Goal: Task Accomplishment & Management: Manage account settings

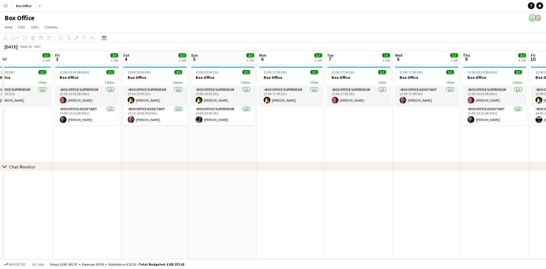
drag, startPoint x: 451, startPoint y: 134, endPoint x: 110, endPoint y: 143, distance: 341.0
click at [109, 144] on app-calendar-viewport "Sun 28 2/2 1 Job Mon 29 1/1 1 Job Tue 30 1/1 1 Job Wed 1 2/2 1 Job Thu 2 1/1 1 …" at bounding box center [273, 155] width 546 height 208
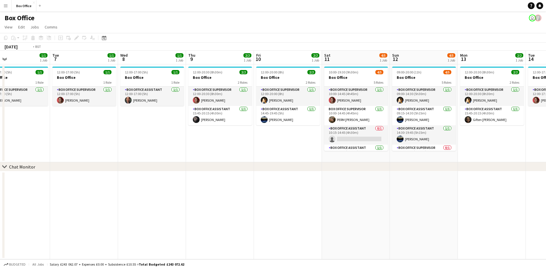
drag, startPoint x: 378, startPoint y: 146, endPoint x: 184, endPoint y: 134, distance: 194.0
click at [175, 138] on app-calendar-viewport "Thu 2 1/1 1 Job Fri 3 2/2 1 Job Sat 4 2/2 1 Job Sun 5 2/2 1 Job Mon 6 1/1 1 Job…" at bounding box center [273, 155] width 546 height 208
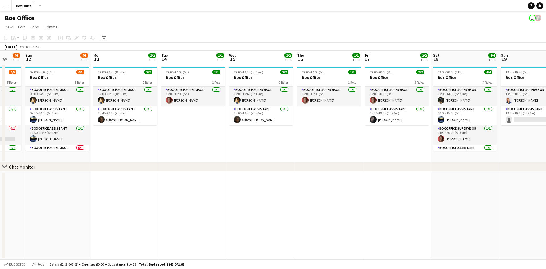
drag, startPoint x: 430, startPoint y: 124, endPoint x: 212, endPoint y: 113, distance: 218.0
click at [199, 114] on app-calendar-viewport "Wed 8 1/1 1 Job Thu 9 2/2 1 Job Fri 10 2/2 1 Job Sat 11 4/5 1 Job Sun 12 4/5 1 …" at bounding box center [273, 155] width 546 height 208
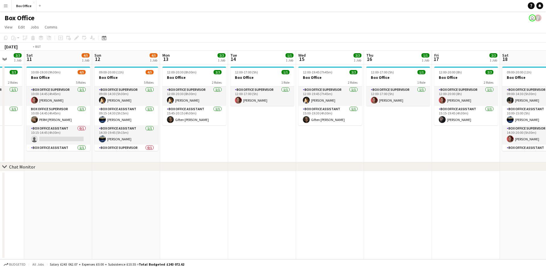
scroll to position [0, 199]
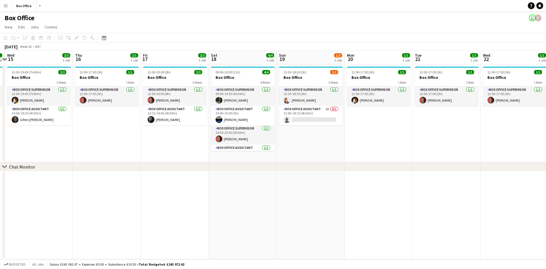
drag, startPoint x: 341, startPoint y: 133, endPoint x: 119, endPoint y: 123, distance: 222.0
click at [119, 123] on app-calendar-viewport "Sun 12 4/5 1 Job Mon 13 2/2 1 Job Tue 14 1/1 1 Job Wed 15 2/2 1 Job Thu 16 1/1 …" at bounding box center [273, 155] width 546 height 208
click at [300, 88] on app-card-role "Box Office Supervisor [DATE] 13:30-18:30 (5h) [PERSON_NAME]" at bounding box center [311, 95] width 64 height 19
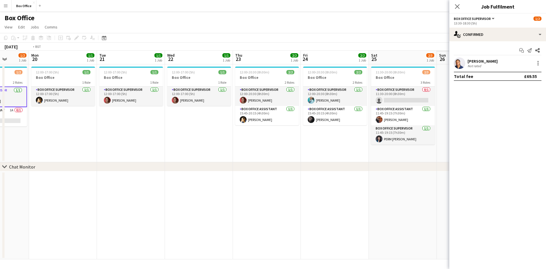
drag, startPoint x: 379, startPoint y: 129, endPoint x: 211, endPoint y: 132, distance: 168.3
click at [19, 123] on app-calendar-viewport "Thu 16 1/1 1 Job Fri 17 2/2 1 Job Sat 18 4/4 1 Job Sun 19 1/2 1 Job Mon 20 1/1 …" at bounding box center [273, 155] width 546 height 208
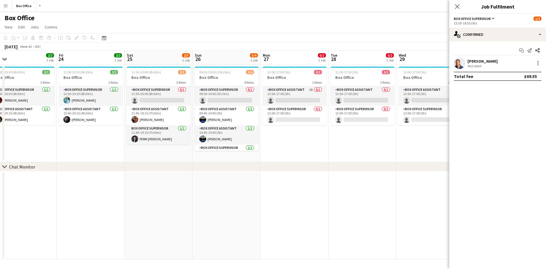
scroll to position [0, 202]
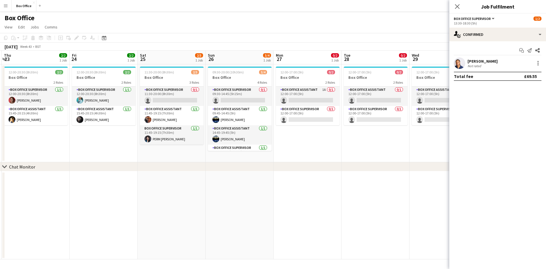
drag, startPoint x: 324, startPoint y: 158, endPoint x: 138, endPoint y: 156, distance: 186.5
click at [138, 156] on app-calendar-viewport "Mon 20 1/1 1 Job Tue 21 1/1 1 Job Wed 22 1/1 1 Job Thu 23 2/2 1 Job Fri 24 2/2 …" at bounding box center [273, 155] width 546 height 208
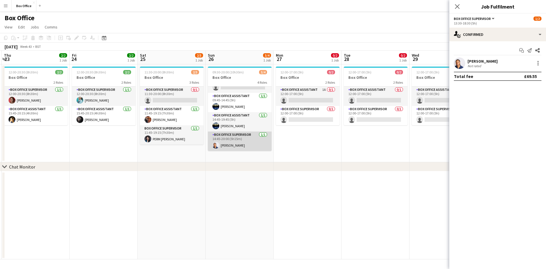
click at [225, 136] on app-card-role "Box Office Supervisor [DATE] 14:45-20:00 (5h15m) [PERSON_NAME]" at bounding box center [240, 140] width 64 height 19
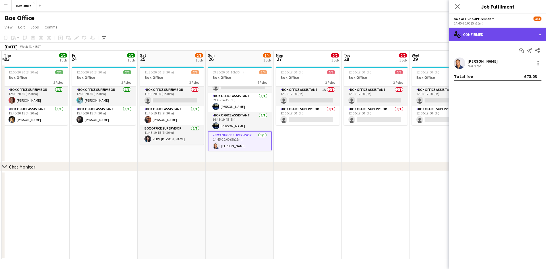
click at [504, 35] on div "single-neutral-actions-check-2 Confirmed" at bounding box center [497, 35] width 97 height 14
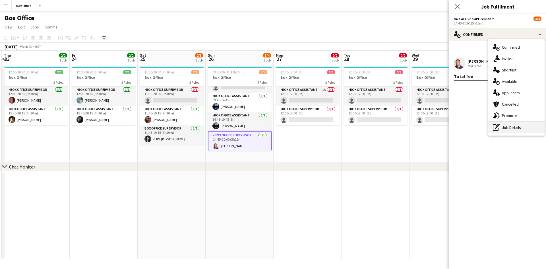
click at [510, 128] on div "pen-write Job Details" at bounding box center [516, 127] width 56 height 11
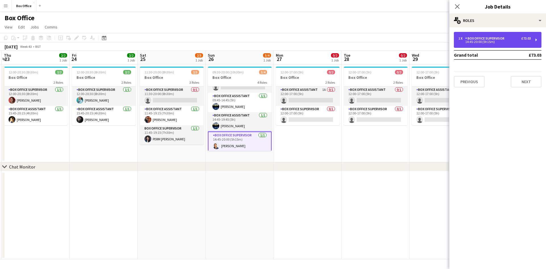
click at [510, 41] on div "14:45-20:00 (5h15m)" at bounding box center [494, 41] width 72 height 3
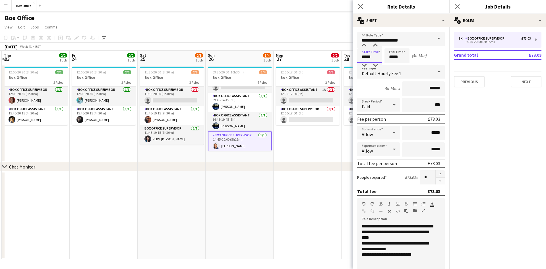
drag, startPoint x: 374, startPoint y: 57, endPoint x: 340, endPoint y: 59, distance: 33.6
click at [341, 59] on body "Menu Boards Boards Boards All jobs Status Workforce Workforce My Workforce Recr…" at bounding box center [273, 134] width 546 height 269
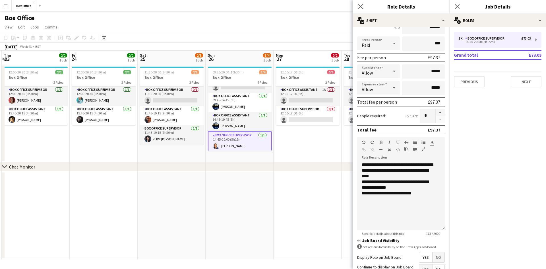
scroll to position [117, 0]
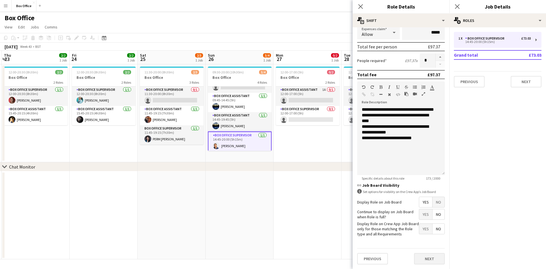
type input "*****"
click at [428, 260] on button "Next" at bounding box center [429, 258] width 31 height 11
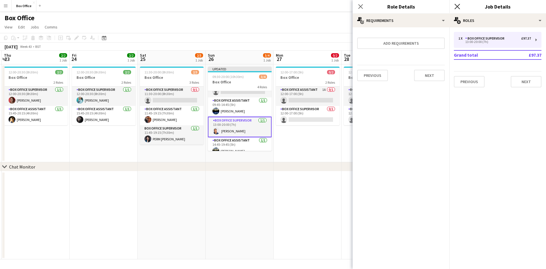
click at [457, 5] on icon "Close pop-in" at bounding box center [456, 6] width 5 height 5
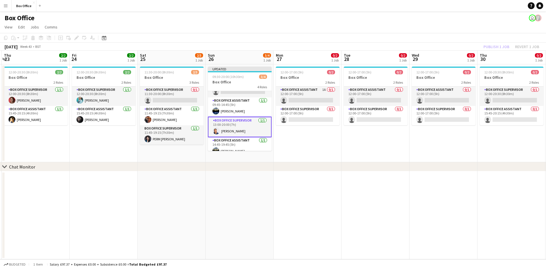
click at [302, 146] on app-date-cell "12:00-17:00 (5h) 0/2 Box Office 2 Roles Box Office Assistant 1A 0/1 12:00-17:00…" at bounding box center [307, 113] width 68 height 98
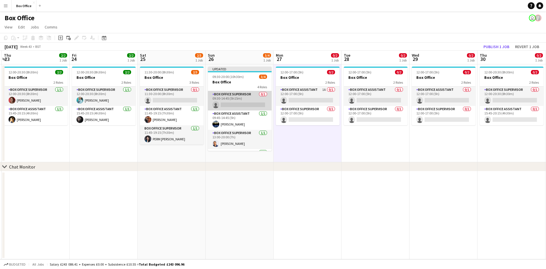
click at [227, 96] on app-card-role "Box Office Supervisor 0/1 09:30-14:45 (5h15m) single-neutral-actions" at bounding box center [240, 100] width 64 height 19
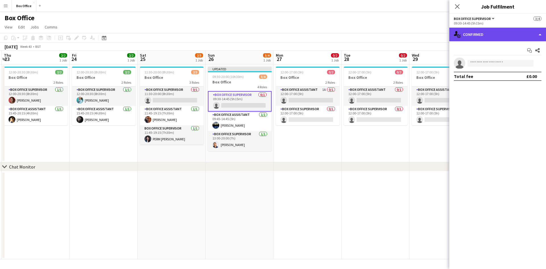
click at [484, 33] on div "single-neutral-actions-check-2 Confirmed" at bounding box center [497, 35] width 97 height 14
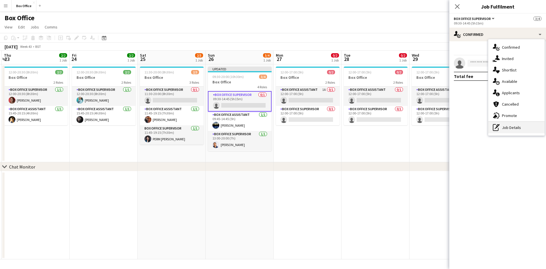
click at [517, 129] on div "pen-write Job Details" at bounding box center [516, 127] width 56 height 11
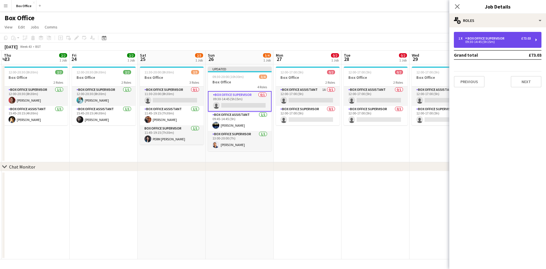
click at [512, 41] on div "09:30-14:45 (5h15m)" at bounding box center [494, 41] width 72 height 3
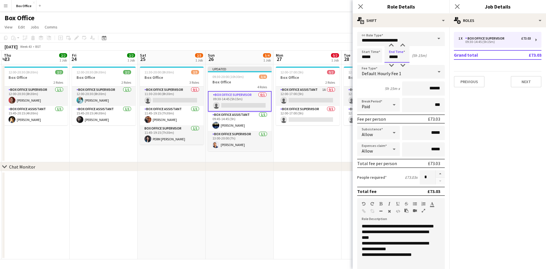
drag, startPoint x: 403, startPoint y: 56, endPoint x: 370, endPoint y: 56, distance: 32.1
click at [370, 56] on div "Start Time ***** End Time ***** (5h 15m)" at bounding box center [401, 55] width 88 height 14
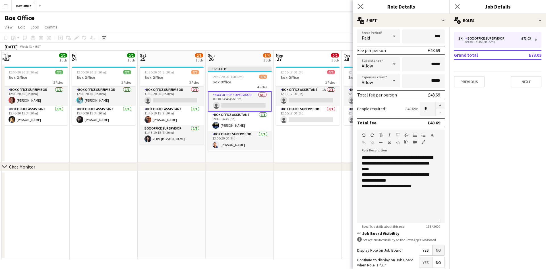
scroll to position [117, 0]
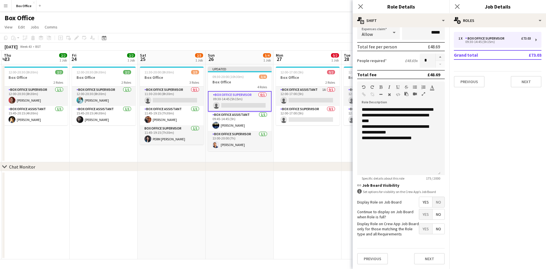
type input "*****"
click at [426, 258] on button "Next" at bounding box center [429, 258] width 31 height 11
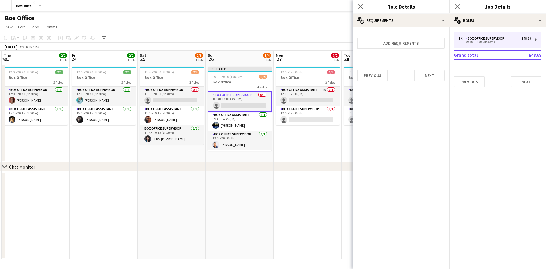
scroll to position [0, 0]
click at [460, 8] on app-icon "Close pop-in" at bounding box center [457, 7] width 8 height 8
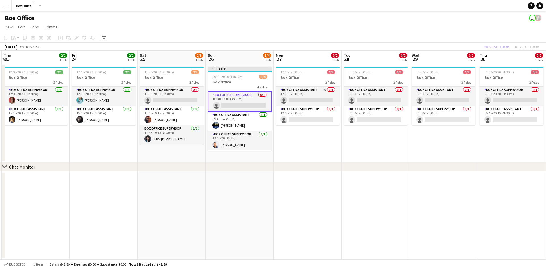
click at [296, 161] on app-date-cell "12:00-17:00 (5h) 0/2 Box Office 2 Roles Box Office Assistant 1A 0/1 12:00-17:00…" at bounding box center [307, 113] width 68 height 98
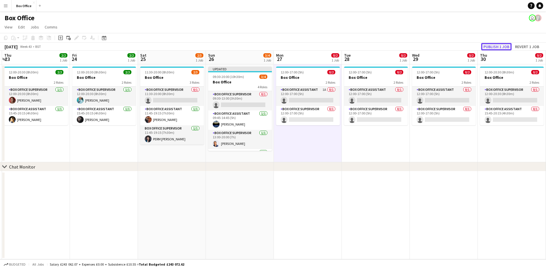
click at [505, 47] on button "Publish 1 job" at bounding box center [496, 46] width 30 height 7
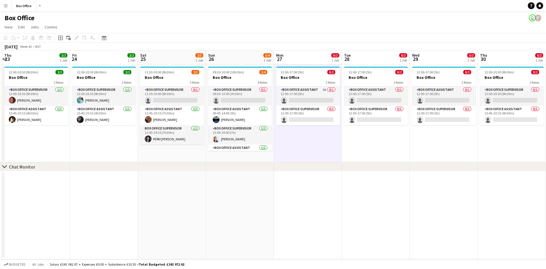
drag, startPoint x: 477, startPoint y: 154, endPoint x: 379, endPoint y: 163, distance: 99.1
click at [479, 153] on div "chevron-right Chat Monitor Mon 20 1/1 1 Job Tue 21 1/1 1 Job Wed 22 1/1 1 Job T…" at bounding box center [273, 155] width 546 height 208
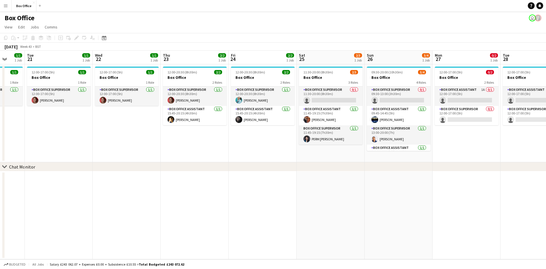
drag, startPoint x: 149, startPoint y: 158, endPoint x: 304, endPoint y: 166, distance: 154.9
click at [304, 166] on div "chevron-right Chat Monitor Sun 19 1/2 1 Job Mon 20 1/1 1 Job Tue 21 1/1 1 Job W…" at bounding box center [273, 155] width 546 height 208
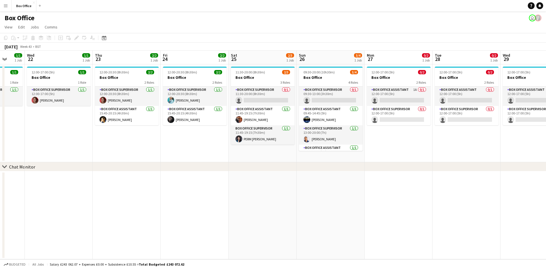
drag, startPoint x: 167, startPoint y: 166, endPoint x: 208, endPoint y: 172, distance: 41.1
click at [291, 169] on div "chevron-right Chat Monitor" at bounding box center [273, 166] width 546 height 9
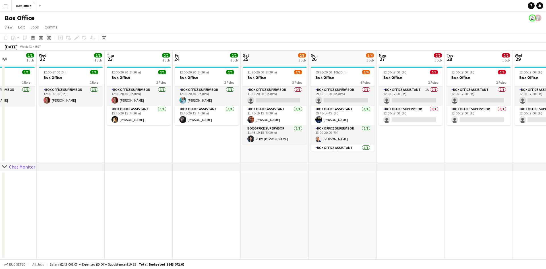
drag, startPoint x: 144, startPoint y: 145, endPoint x: 222, endPoint y: 149, distance: 77.7
click at [222, 149] on app-calendar-viewport "Sun 19 1/2 1 Job Mon 20 1/1 1 Job Tue 21 1/1 1 Job Wed 22 1/1 1 Job Thu 23 2/2 …" at bounding box center [273, 155] width 546 height 208
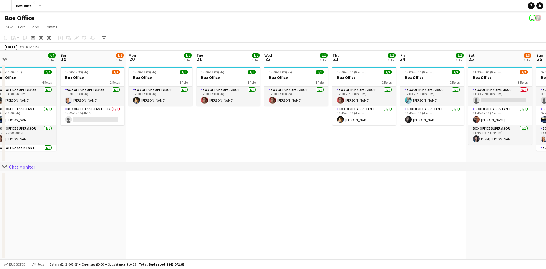
drag, startPoint x: 135, startPoint y: 151, endPoint x: 298, endPoint y: 151, distance: 162.6
click at [298, 151] on app-calendar-viewport "Thu 16 1/1 1 Job Fri 17 2/2 1 Job Sat 18 4/4 1 Job Sun 19 1/2 1 Job Mon 20 1/1 …" at bounding box center [273, 155] width 546 height 208
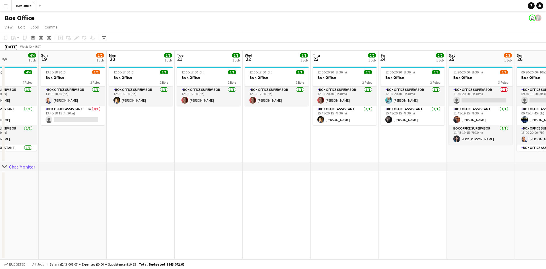
drag, startPoint x: 186, startPoint y: 151, endPoint x: 299, endPoint y: 146, distance: 113.5
click at [299, 146] on app-calendar-viewport "Thu 16 1/1 1 Job Fri 17 2/2 1 Job Sat 18 4/4 1 Job Sun 19 1/2 1 Job Mon 20 1/1 …" at bounding box center [273, 155] width 546 height 208
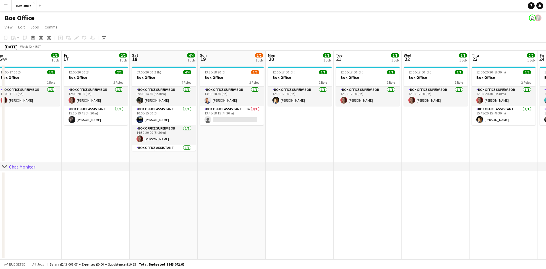
drag, startPoint x: 74, startPoint y: 143, endPoint x: 244, endPoint y: 136, distance: 170.4
click at [277, 131] on app-calendar-viewport "Tue 14 1/1 1 Job Wed 15 2/2 1 Job Thu 16 1/1 1 Job Fri 17 2/2 1 Job Sat 18 4/4 …" at bounding box center [273, 155] width 546 height 208
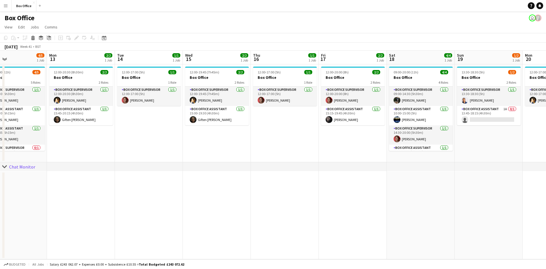
drag, startPoint x: 155, startPoint y: 145, endPoint x: 296, endPoint y: 142, distance: 140.8
click at [296, 142] on app-calendar-viewport "Fri 10 2/2 1 Job Sat 11 4/5 1 Job Sun 12 4/5 1 Job Mon 13 2/2 1 Job Tue 14 1/1 …" at bounding box center [273, 155] width 546 height 208
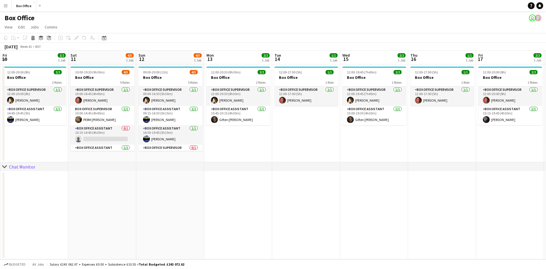
drag, startPoint x: 163, startPoint y: 151, endPoint x: 257, endPoint y: 150, distance: 93.5
click at [257, 150] on app-calendar-viewport "Wed 8 1/1 1 Job Thu 9 2/2 1 Job Fri 10 2/2 1 Job Sat 11 4/5 1 Job Sun 12 4/5 1 …" at bounding box center [273, 155] width 546 height 208
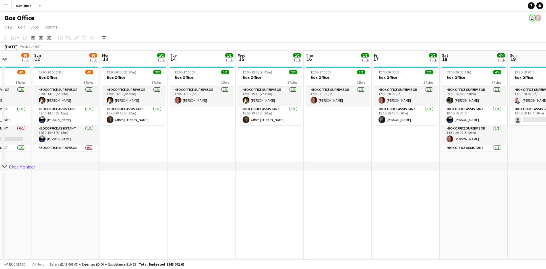
drag, startPoint x: 334, startPoint y: 147, endPoint x: 154, endPoint y: 148, distance: 180.0
click at [153, 149] on app-calendar-viewport "Wed 8 1/1 1 Job Thu 9 2/2 1 Job Fri 10 2/2 1 Job Sat 11 4/5 1 Job Sun 12 4/5 1 …" at bounding box center [273, 155] width 546 height 208
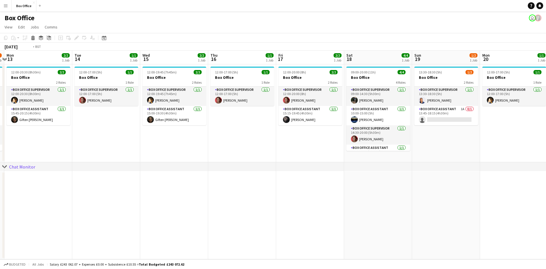
drag, startPoint x: 297, startPoint y: 145, endPoint x: 252, endPoint y: 151, distance: 45.9
click at [252, 151] on app-calendar-viewport "Fri 10 2/2 1 Job Sat 11 4/5 1 Job Sun 12 4/5 1 Job Mon 13 2/2 1 Job Tue 14 1/1 …" at bounding box center [273, 155] width 546 height 208
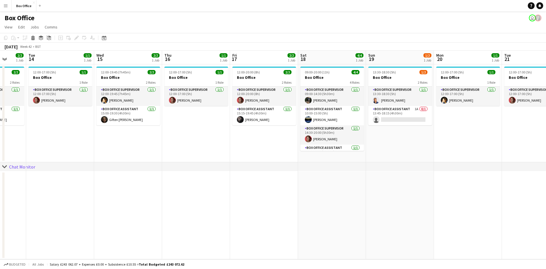
scroll to position [0, 247]
drag, startPoint x: 336, startPoint y: 186, endPoint x: 301, endPoint y: 188, distance: 34.7
click at [301, 188] on app-calendar-viewport "Fri 10 2/2 1 Job Sat 11 4/5 1 Job Sun 12 4/5 1 Job Mon 13 2/2 1 Job Tue 14 1/1 …" at bounding box center [273, 155] width 546 height 208
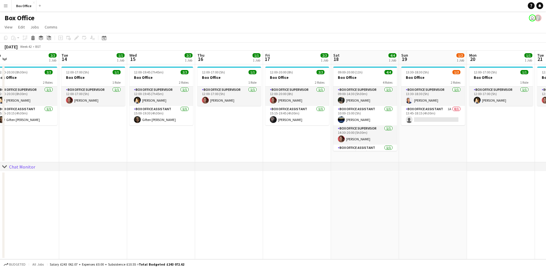
scroll to position [0, 206]
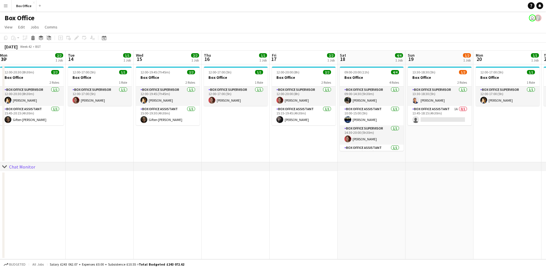
drag, startPoint x: 260, startPoint y: 190, endPoint x: 300, endPoint y: 195, distance: 40.9
click at [300, 195] on app-calendar-viewport "Fri 10 2/2 1 Job Sat 11 4/5 1 Job Sun 12 4/5 1 Job Mon 13 2/2 1 Job Tue 14 1/1 …" at bounding box center [273, 155] width 546 height 208
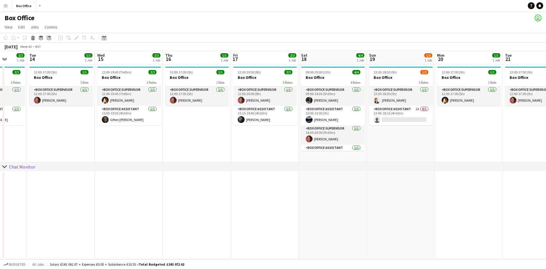
scroll to position [0, 246]
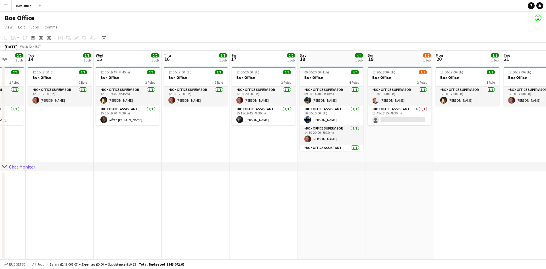
drag, startPoint x: 345, startPoint y: 191, endPoint x: 304, endPoint y: 191, distance: 40.9
click at [304, 192] on app-calendar-viewport "Fri 10 2/2 1 Job Sat 11 4/5 1 Job Sun 12 4/5 1 Job Mon 13 2/2 1 Job Tue 14 1/1 …" at bounding box center [273, 155] width 546 height 208
drag, startPoint x: 62, startPoint y: 142, endPoint x: 57, endPoint y: 141, distance: 4.6
click at [62, 142] on app-date-cell "12:00-17:00 (5h) 1/1 Box Office 1 Role Box Office Supervisor [DATE] 12:00-17:00…" at bounding box center [59, 113] width 68 height 98
